Goal: Answer question/provide support

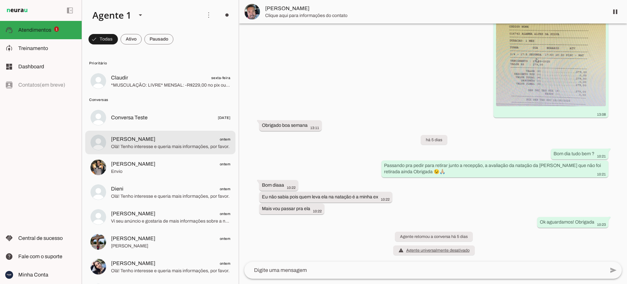
scroll to position [223, 0]
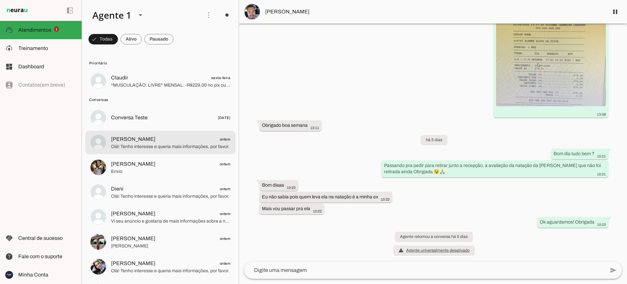
click at [157, 146] on span "Olá! Tenho interesse e queria mais informações, por favor." at bounding box center [170, 146] width 119 height 7
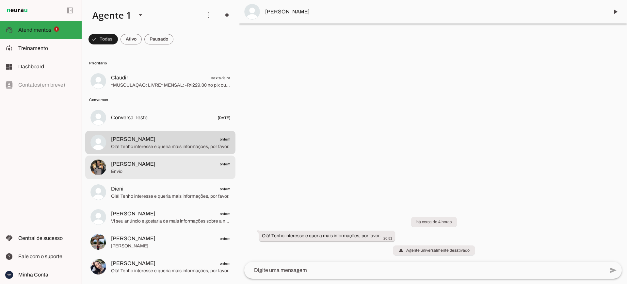
click at [134, 172] on span "Envio" at bounding box center [170, 171] width 119 height 7
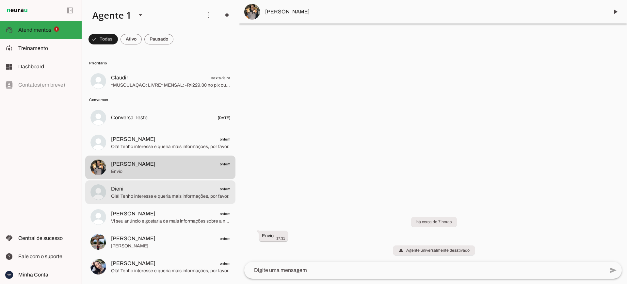
click at [132, 195] on span "Olá! Tenho interesse e queria mais informações, por favor." at bounding box center [170, 196] width 119 height 7
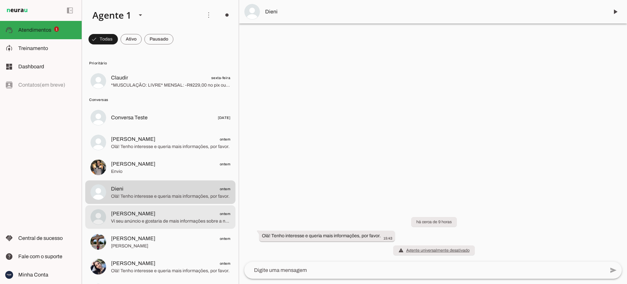
click at [138, 218] on span "Vi seu anúncio e gostaria de mais informações sobre a natação infantil." at bounding box center [170, 221] width 119 height 7
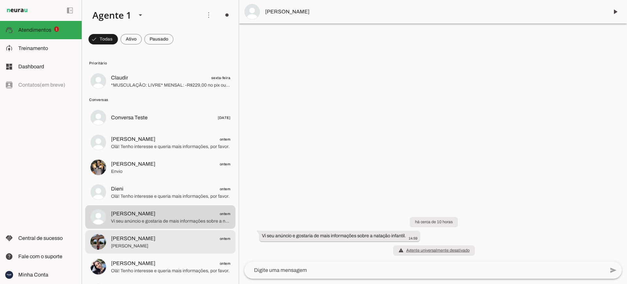
click at [133, 240] on span "[PERSON_NAME]" at bounding box center [133, 238] width 44 height 8
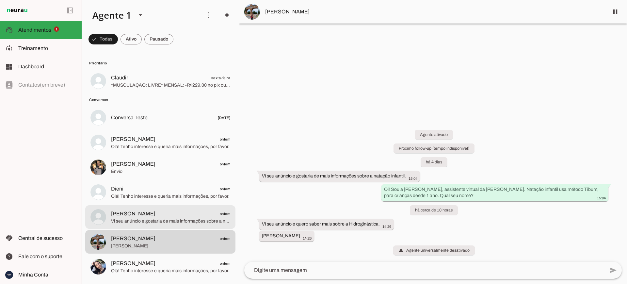
scroll to position [0, 0]
